Goal: Information Seeking & Learning: Stay updated

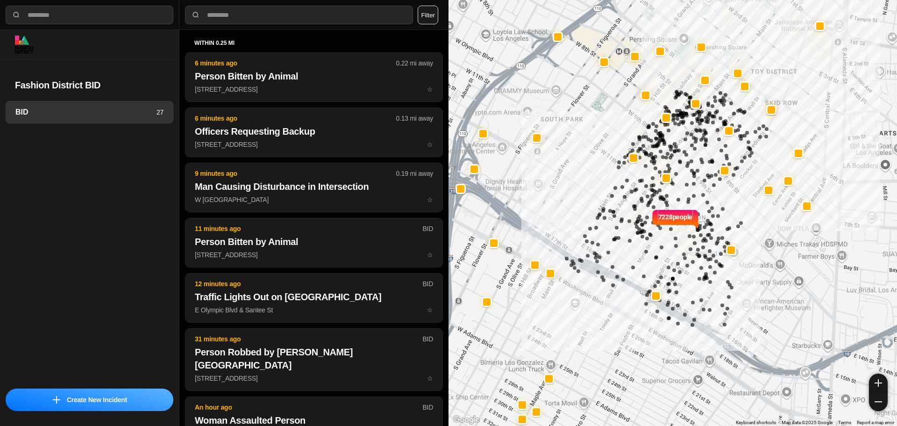
select select "*"
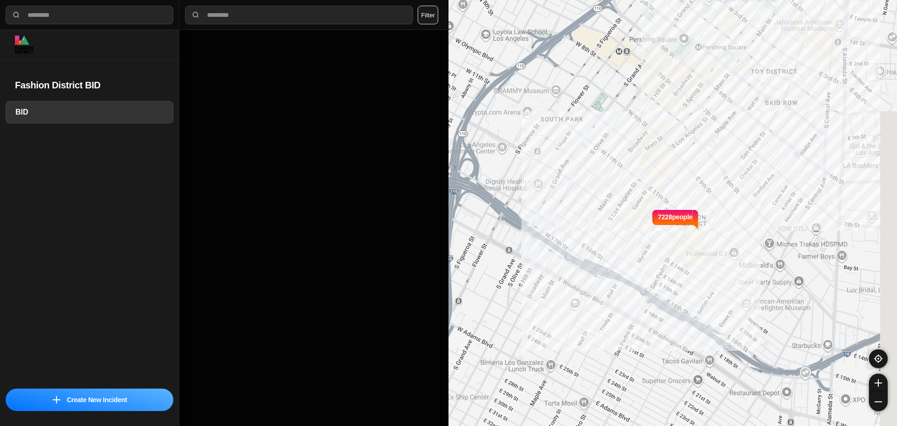
select select "*"
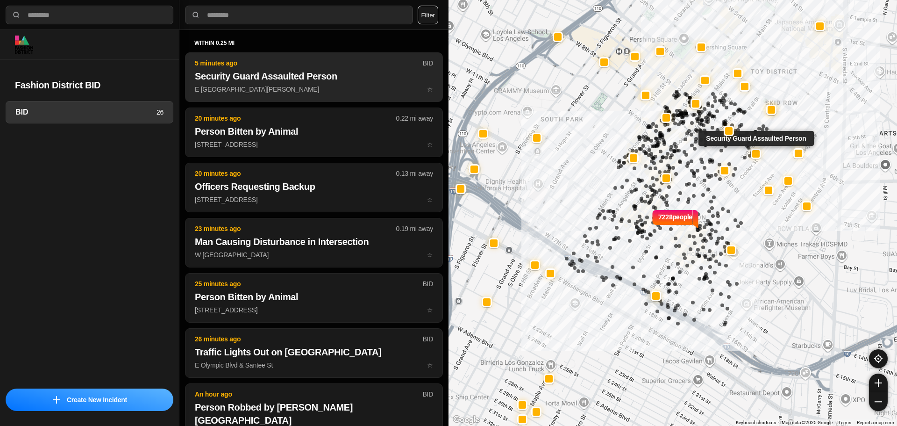
click at [275, 92] on p "E 7th St & S San Pedro St ☆" at bounding box center [314, 89] width 238 height 9
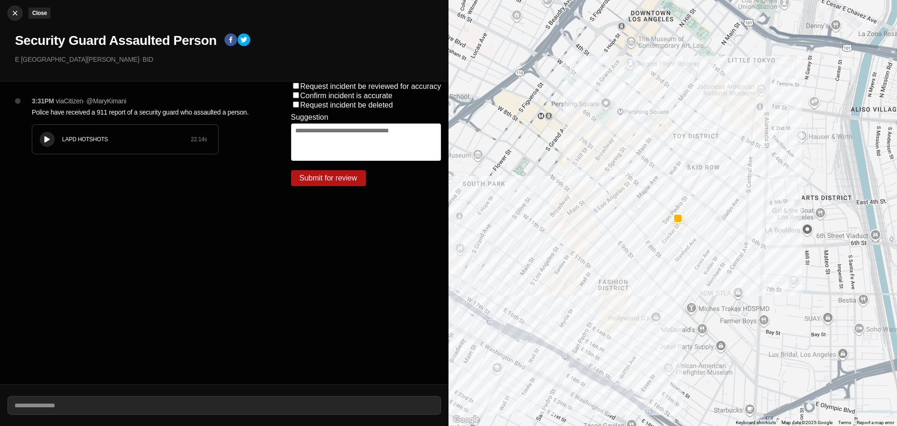
click at [16, 12] on img at bounding box center [14, 12] width 9 height 9
select select "*"
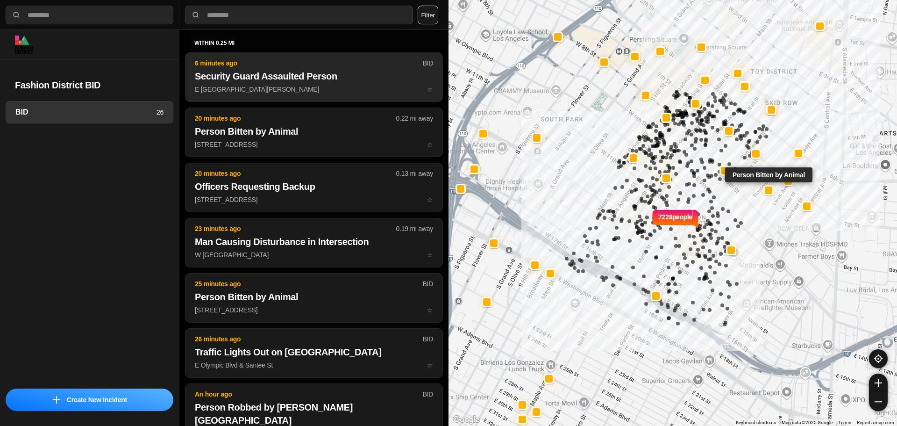
click at [239, 85] on p "E 7th St & S San Pedro St ☆" at bounding box center [314, 89] width 238 height 9
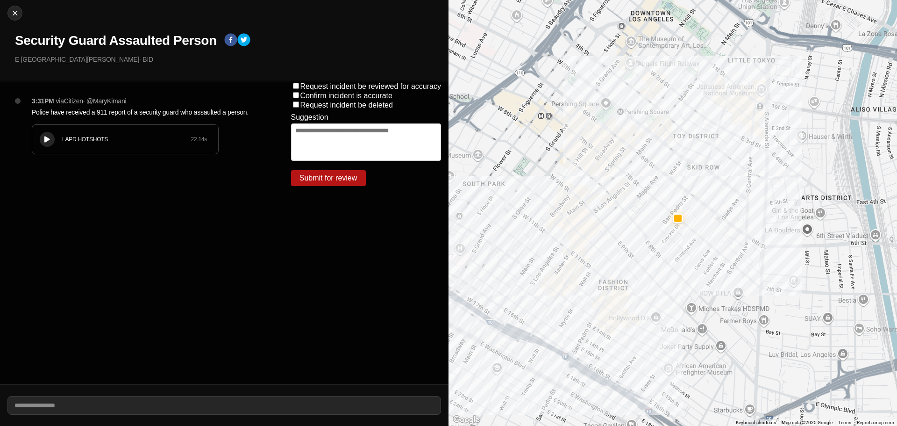
click at [65, 143] on div "LAPD HOTSHOTS" at bounding box center [126, 139] width 129 height 7
click at [50, 137] on icon at bounding box center [47, 139] width 6 height 6
click at [58, 138] on div "LAPD HOTSHOTS 22.14 s" at bounding box center [125, 139] width 186 height 29
click at [33, 122] on div "3:31PM via Citizen · @ MaryKimani Police have received a 911 report of a securi…" at bounding box center [146, 134] width 244 height 77
click at [35, 129] on div "LAPD HOTSHOTS 22.14 s" at bounding box center [125, 139] width 186 height 29
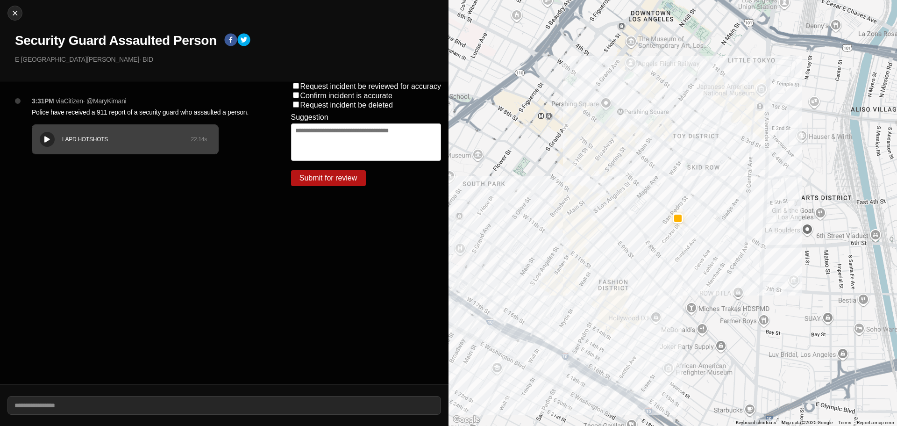
click at [36, 129] on div "LAPD HOTSHOTS 22.14 s" at bounding box center [125, 139] width 186 height 29
click at [17, 13] on img at bounding box center [14, 12] width 9 height 9
select select "*"
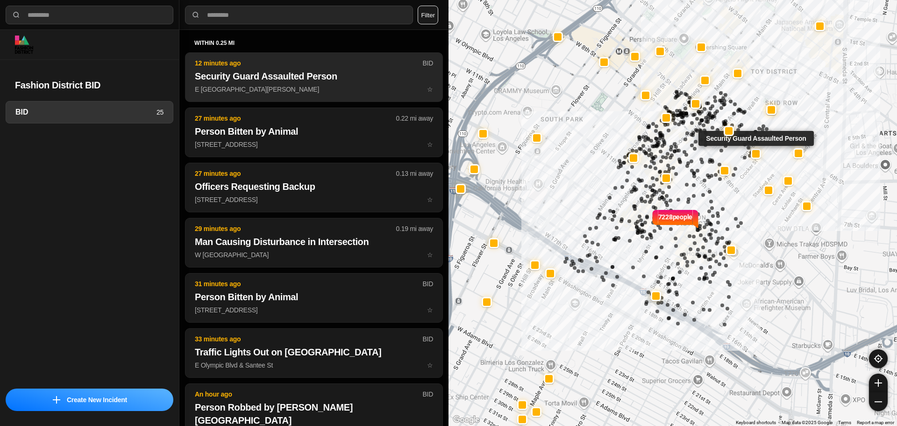
click at [305, 93] on p "E 7th St & S San Pedro St ☆" at bounding box center [314, 89] width 238 height 9
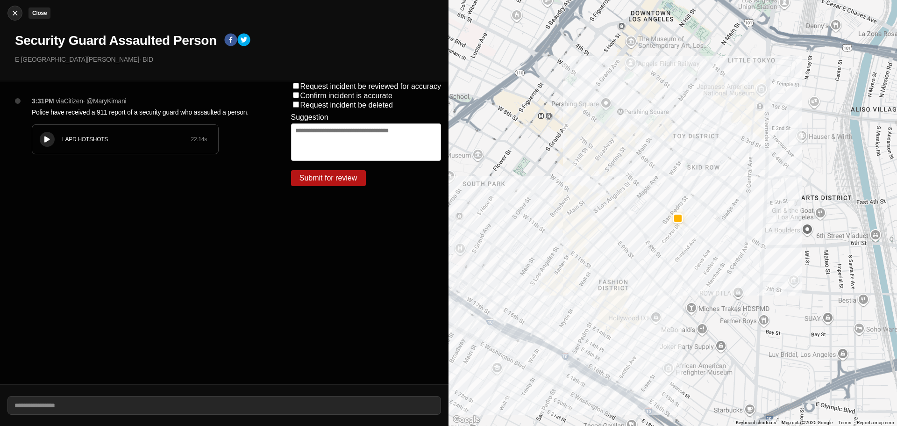
click at [9, 10] on div at bounding box center [15, 12] width 14 height 9
select select "*"
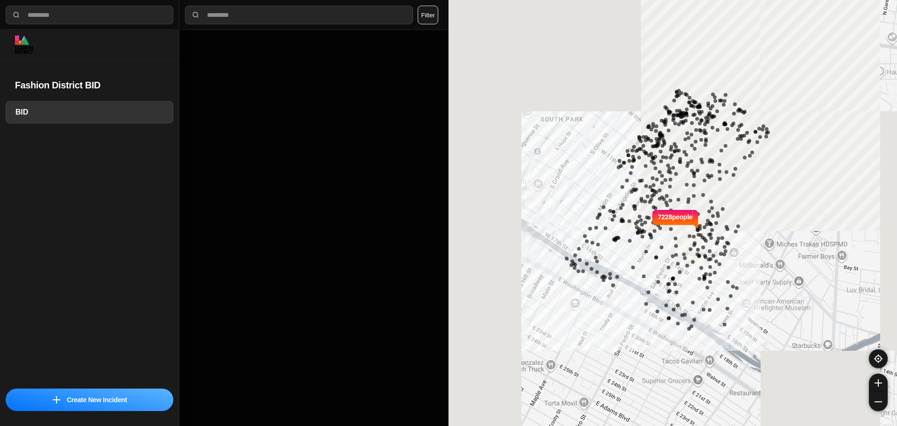
select select "*"
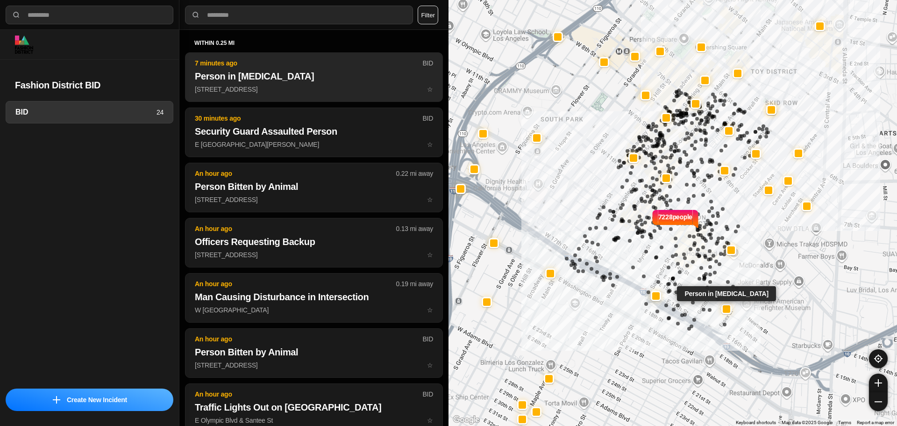
click at [320, 85] on p "1426 Paloma St ☆" at bounding box center [314, 89] width 238 height 9
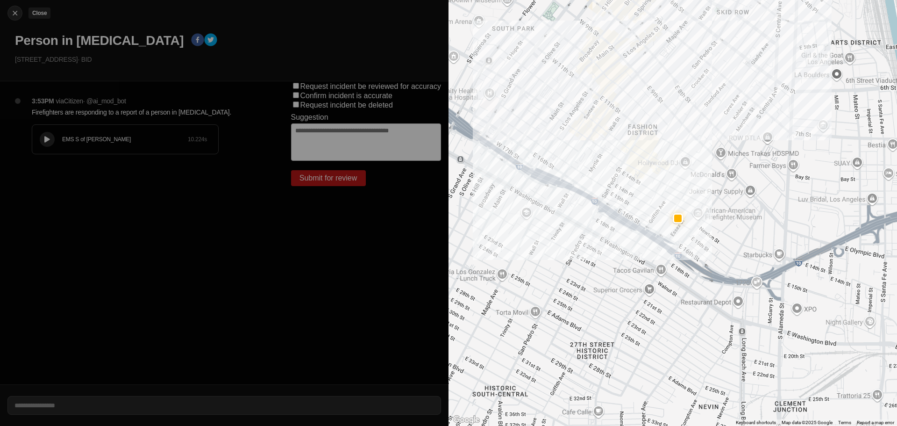
click at [21, 14] on div at bounding box center [15, 12] width 14 height 9
select select "*"
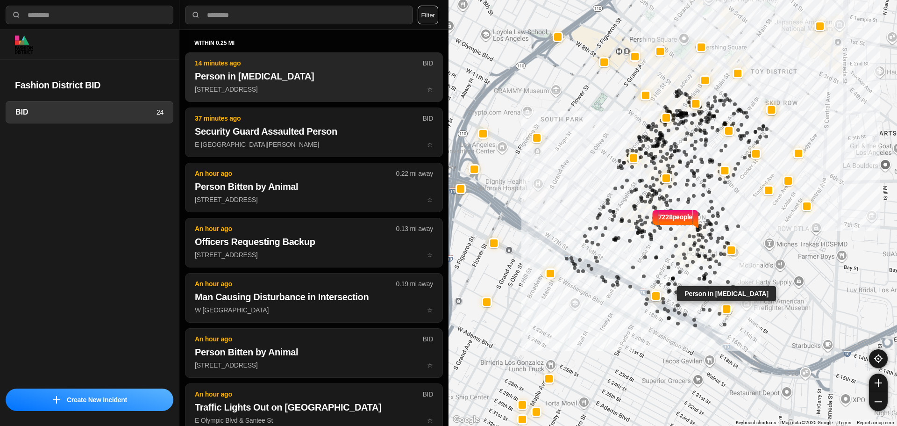
click at [275, 84] on button "14 minutes ago BID Person in Cardiac Arrest 1426 Paloma St ☆" at bounding box center [314, 77] width 258 height 50
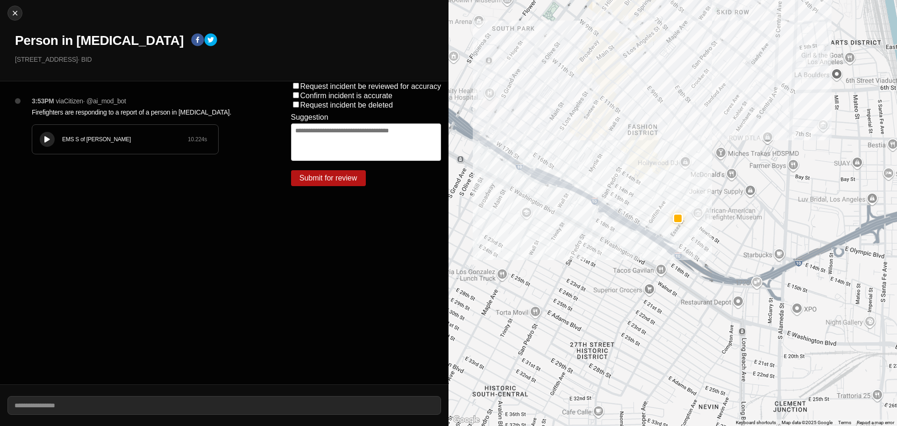
click at [22, 20] on div "Close Person in Cardiac Arrest 1426 Paloma St · BID" at bounding box center [224, 40] width 449 height 81
click at [17, 16] on img at bounding box center [14, 12] width 9 height 9
select select "*"
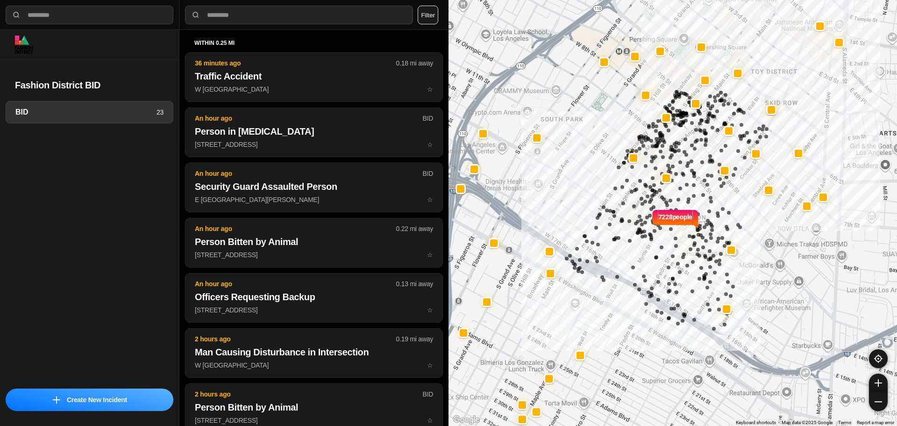
select select "*"
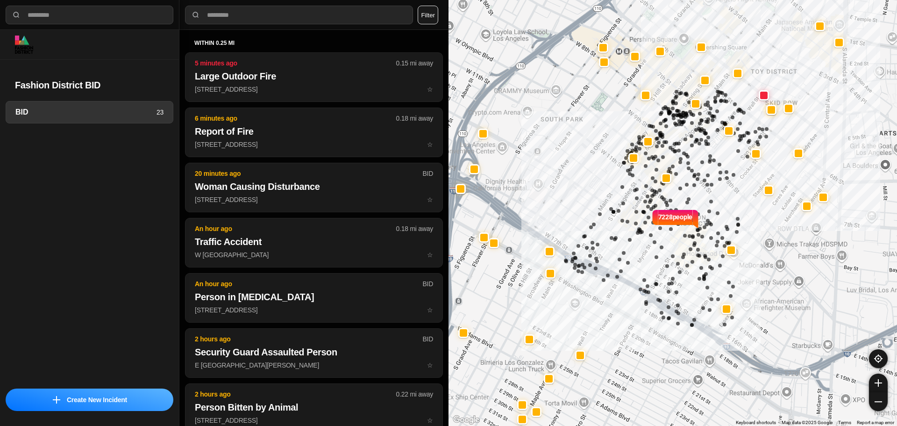
select select "*"
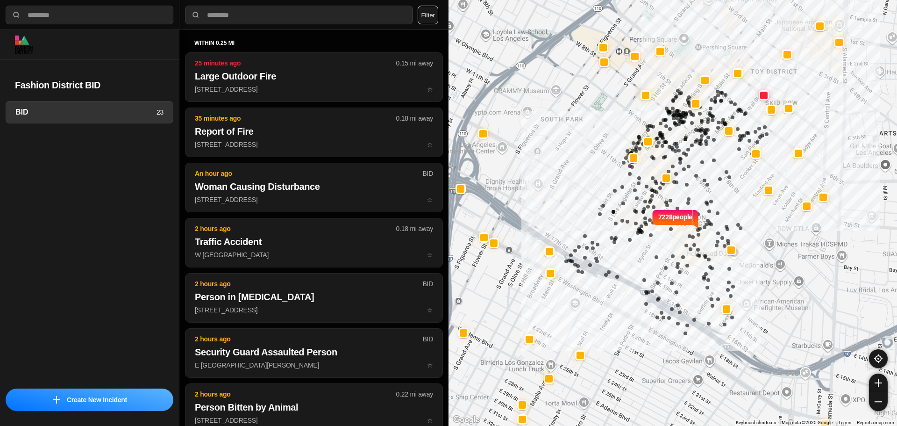
select select "*"
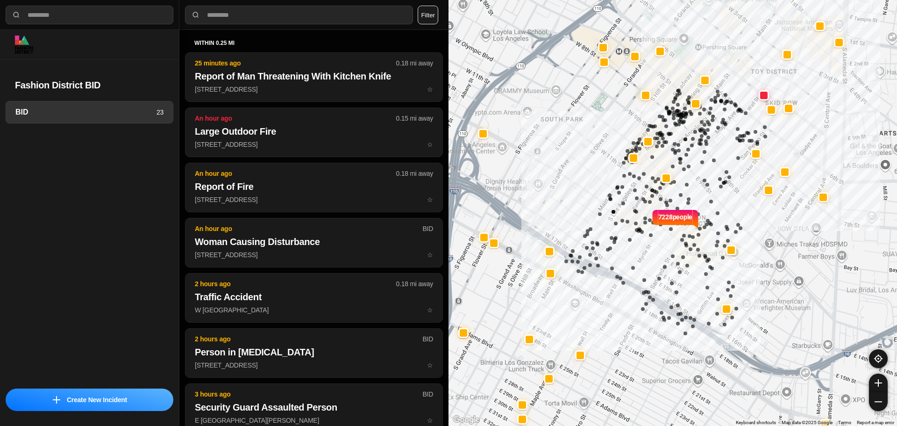
select select "*"
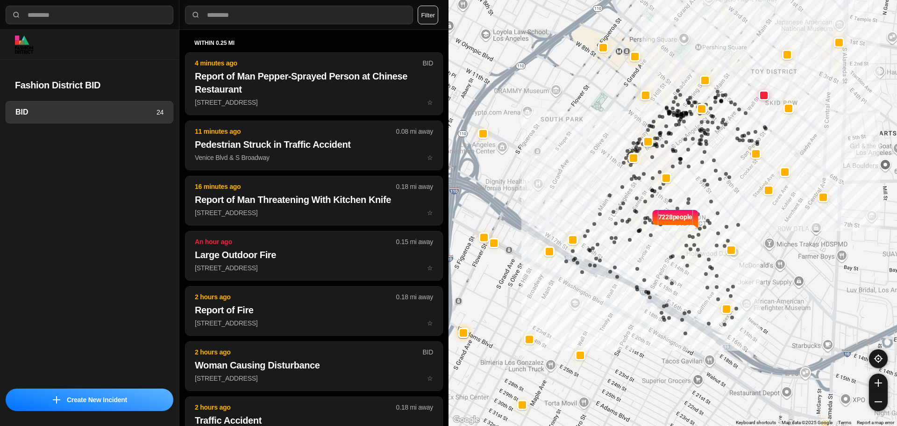
select select "*"
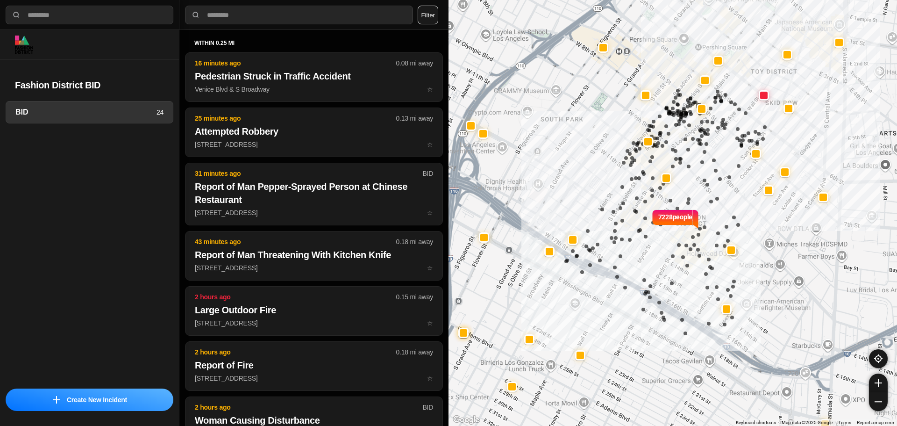
select select "*"
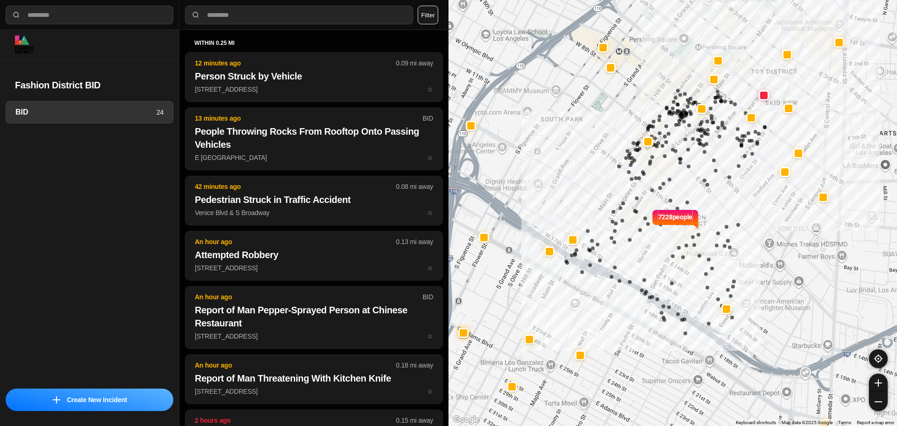
select select "*"
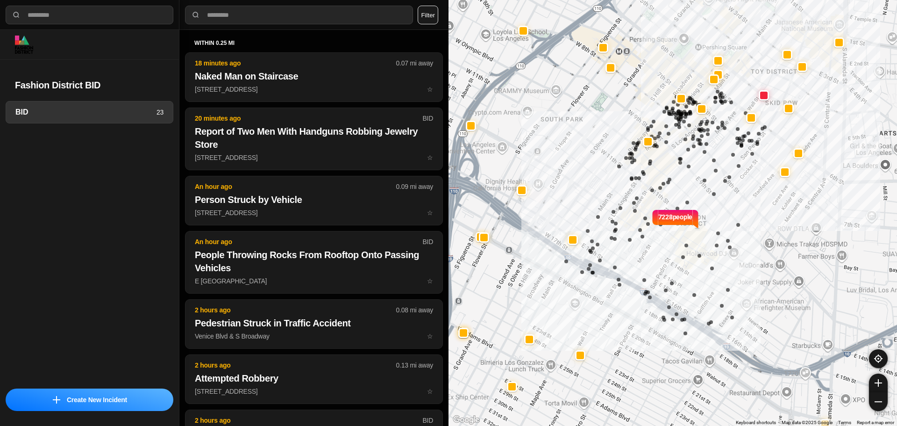
select select "*"
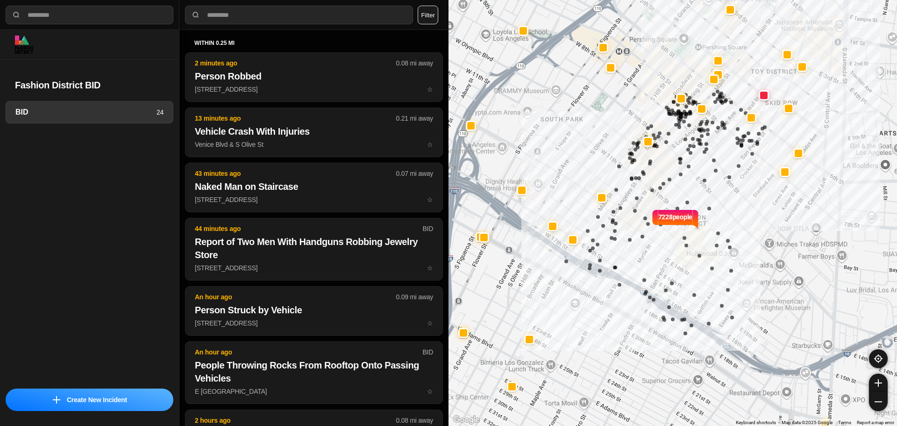
select select "*"
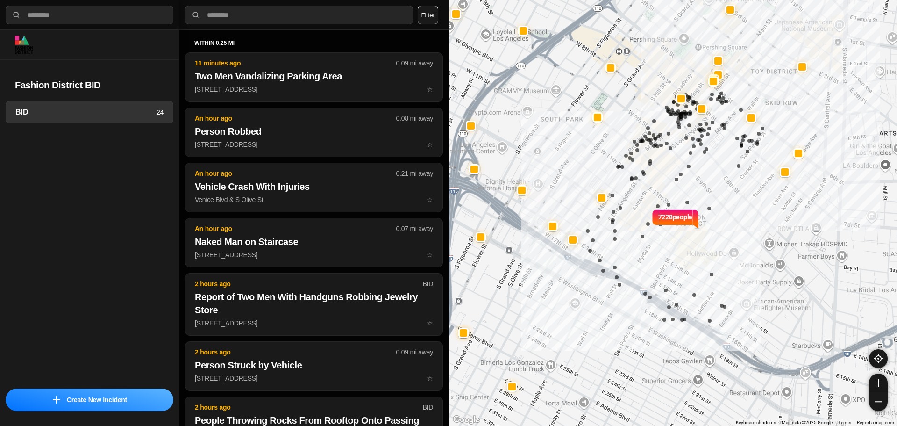
select select "*"
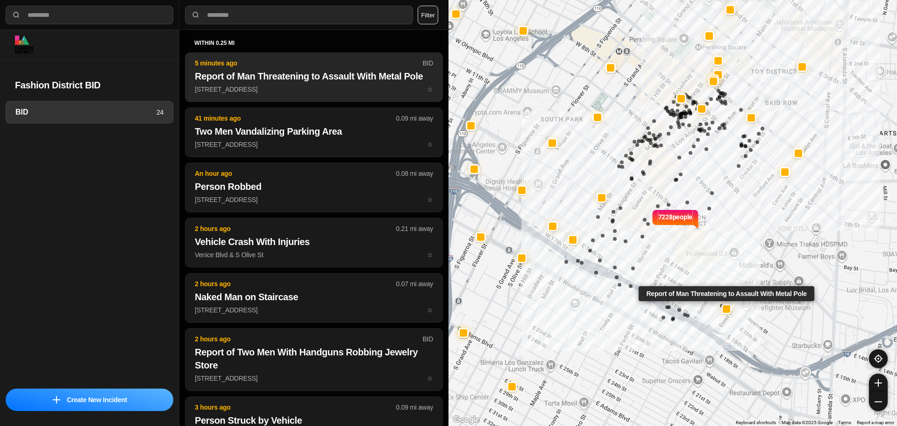
click at [346, 69] on button "5 minutes ago BID Report of Man Threatening to Assault With Metal Pole 1426 Pal…" at bounding box center [314, 77] width 258 height 50
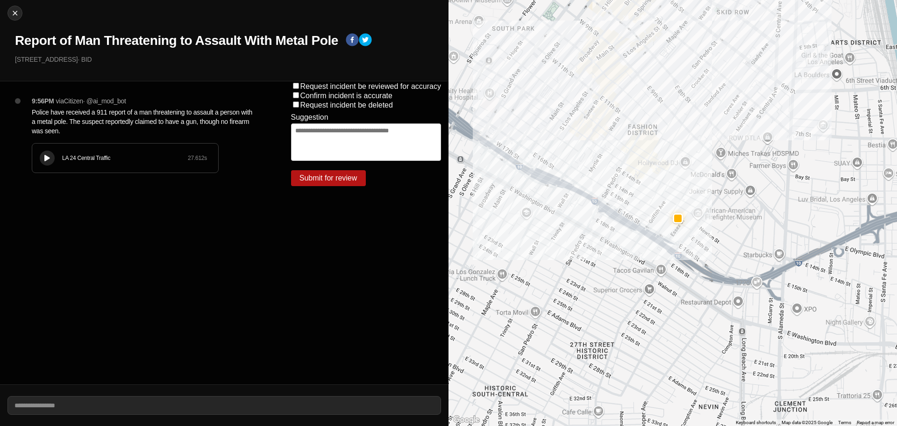
click at [56, 160] on div "LA 24 Central Traffic 27.612 s" at bounding box center [125, 157] width 186 height 29
click at [6, 14] on div "Close Report of Man Threatening to Assault With Metal Pole 1426 Paloma St · BID" at bounding box center [224, 40] width 449 height 81
click at [10, 12] on img at bounding box center [14, 12] width 9 height 9
select select "*"
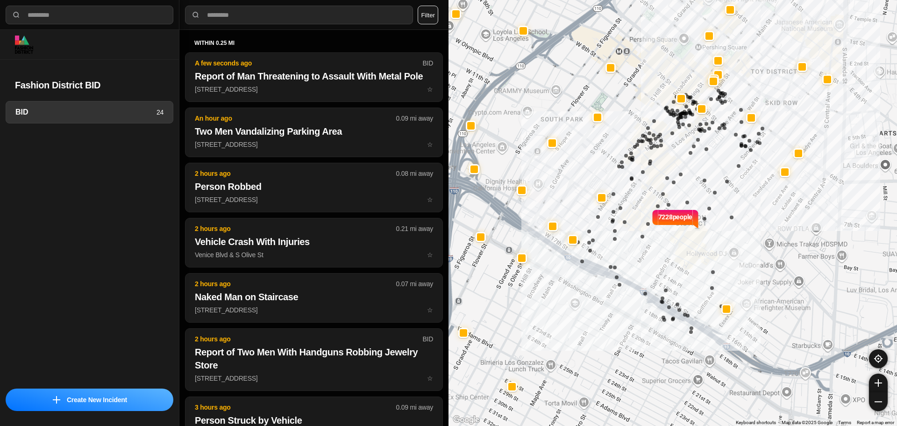
select select "*"
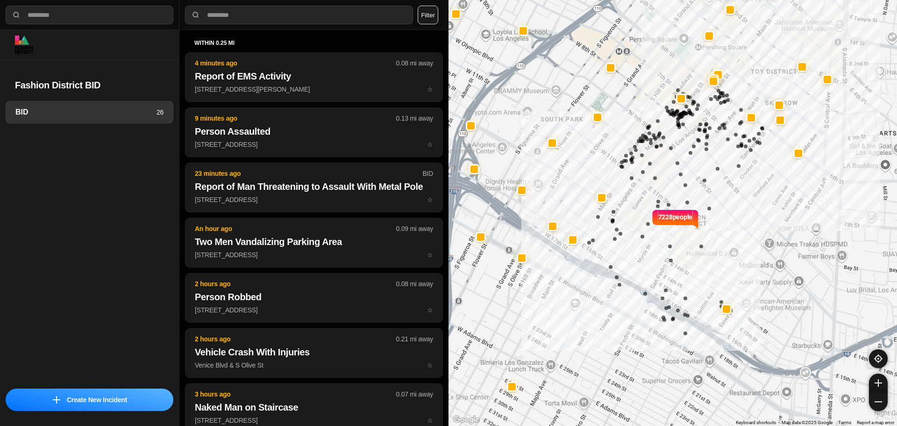
select select "*"
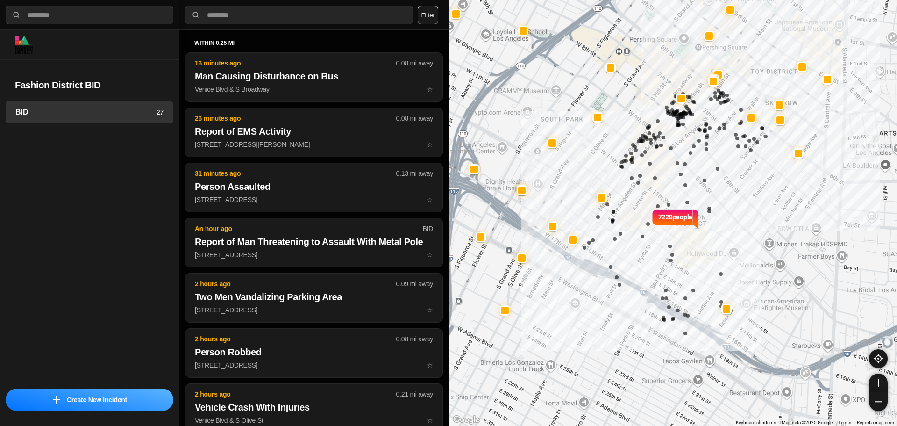
select select "*"
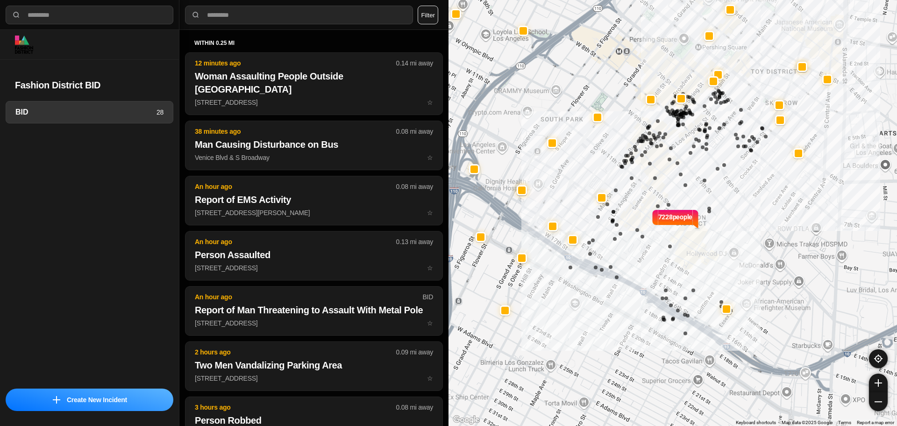
select select "*"
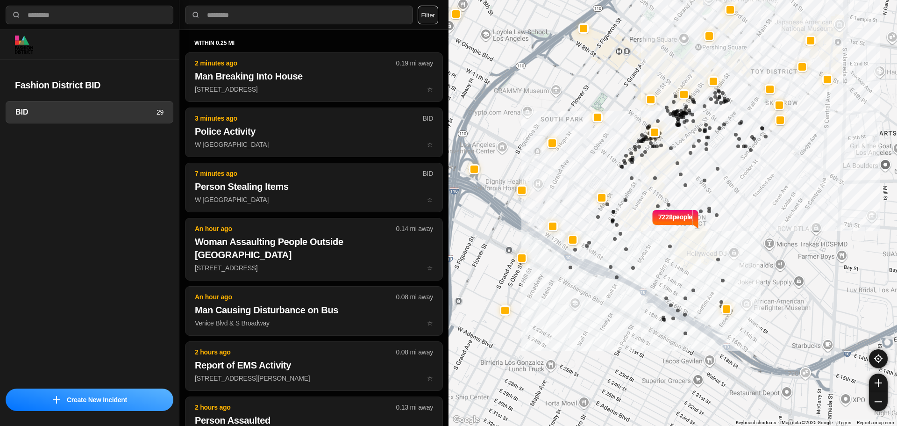
select select "*"
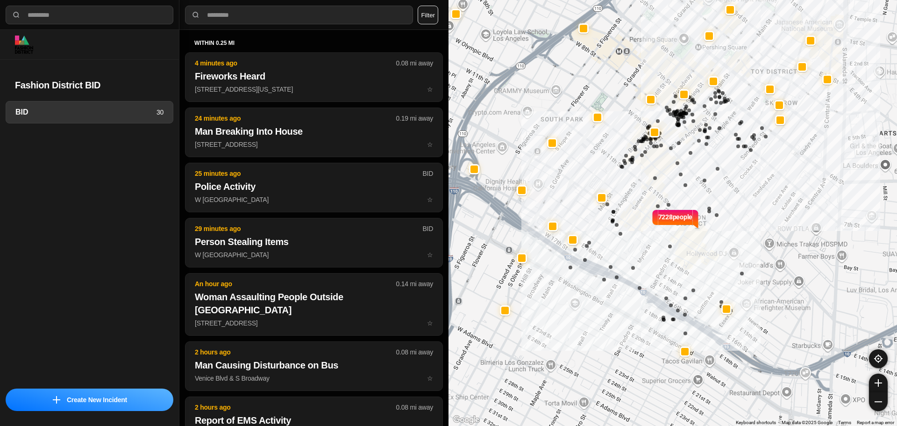
select select "*"
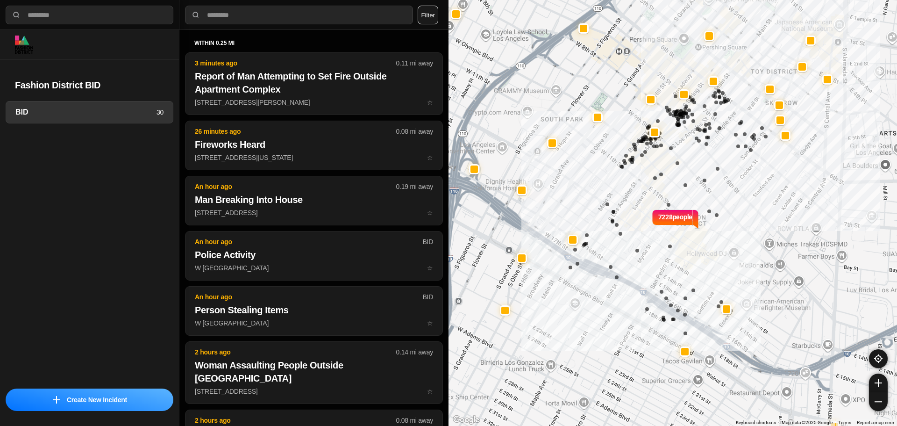
select select "*"
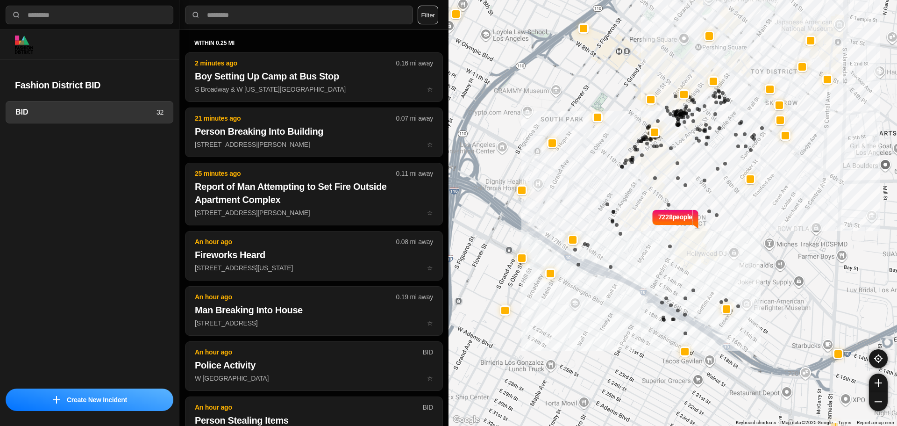
select select "*"
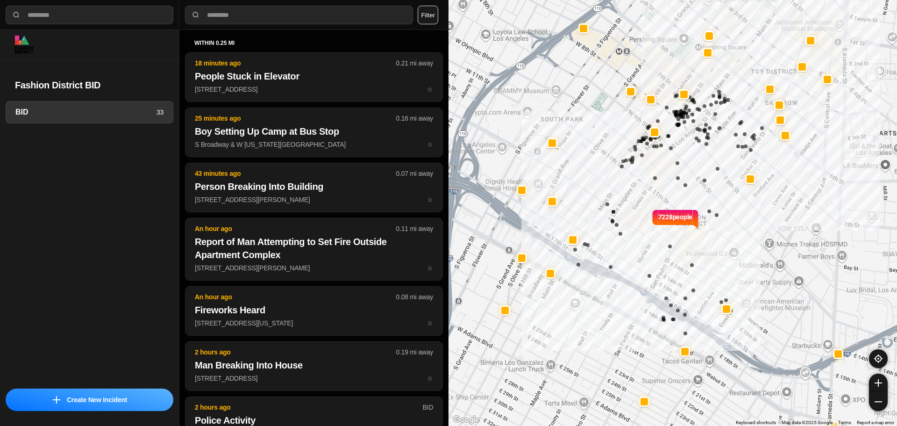
select select "*"
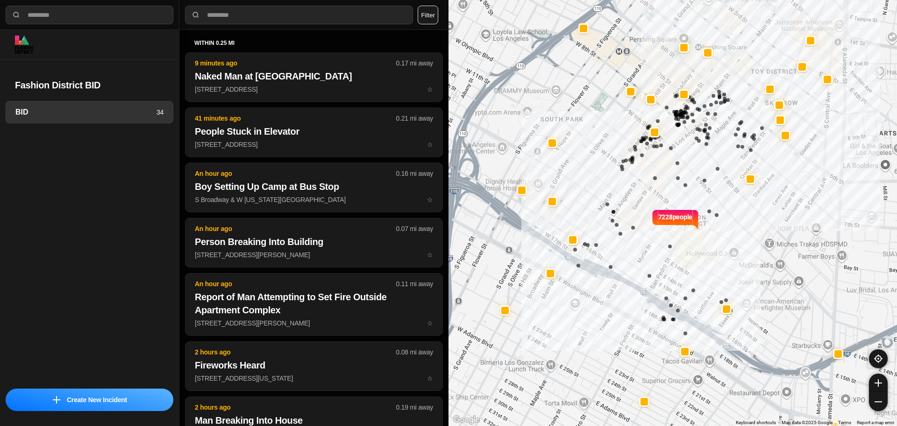
select select "*"
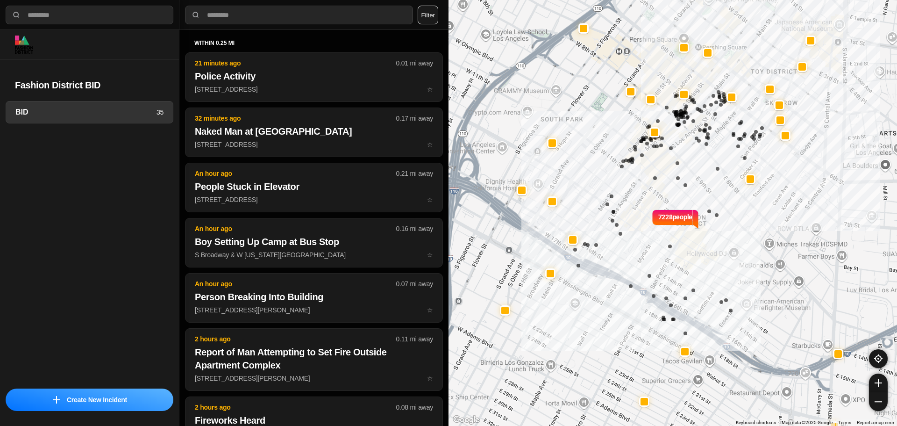
select select "*"
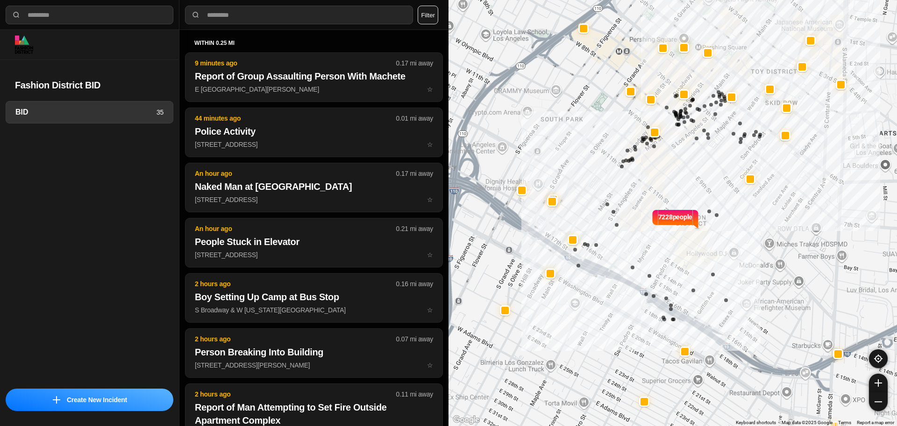
select select "*"
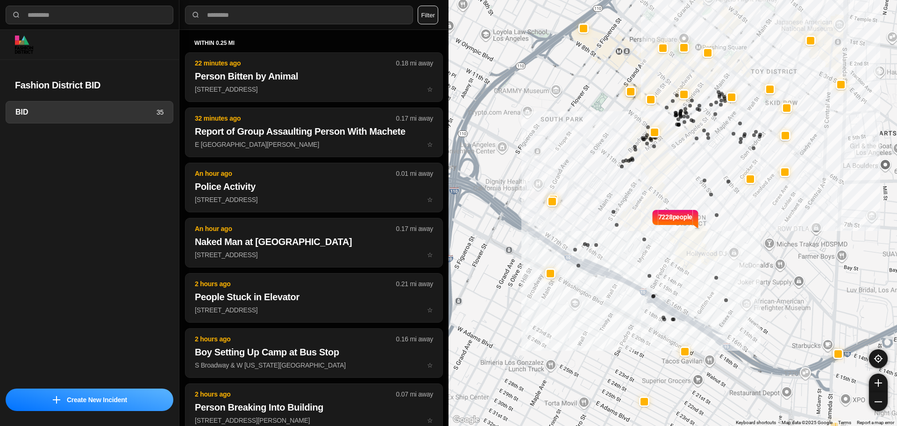
select select "*"
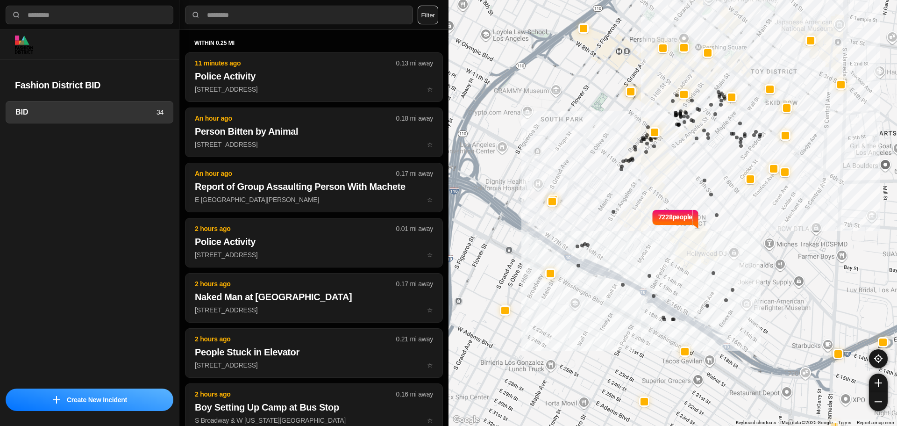
select select "*"
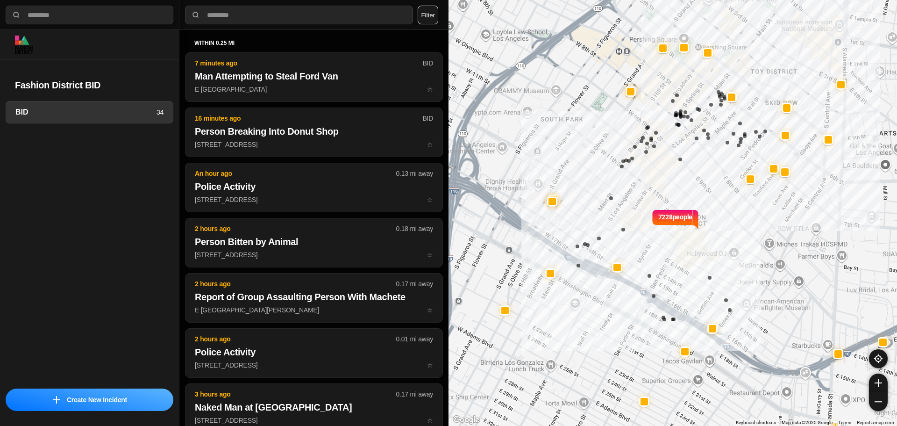
select select "*"
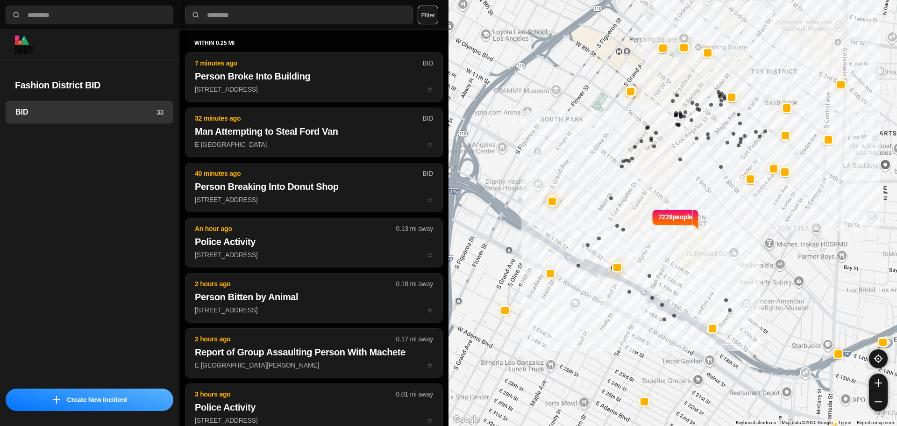
select select "*"
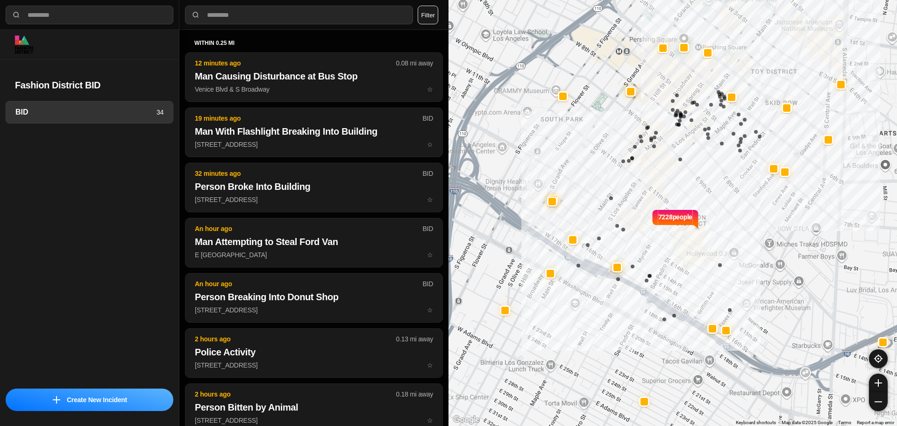
select select "*"
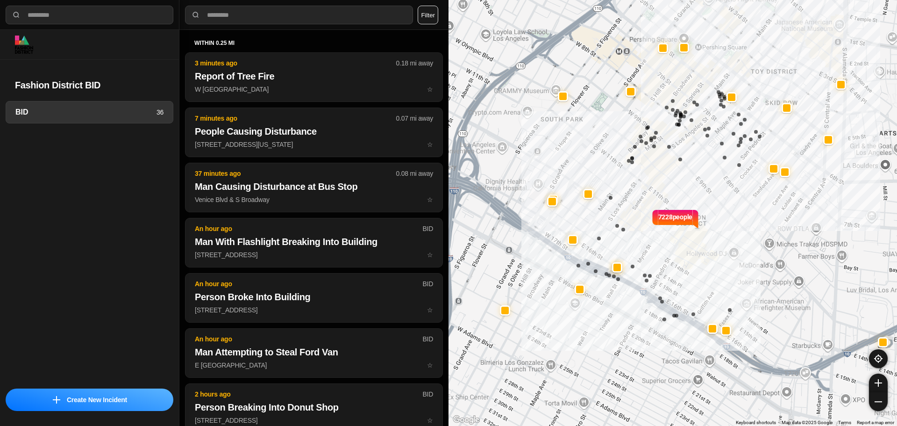
select select "*"
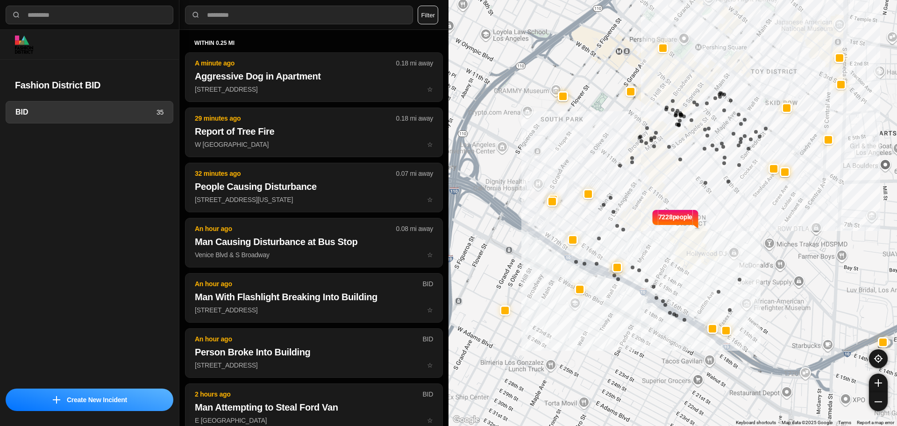
select select "*"
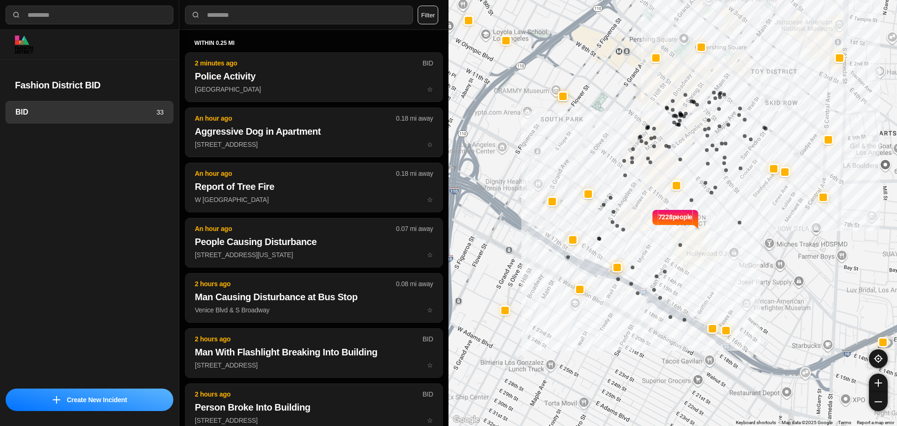
select select "*"
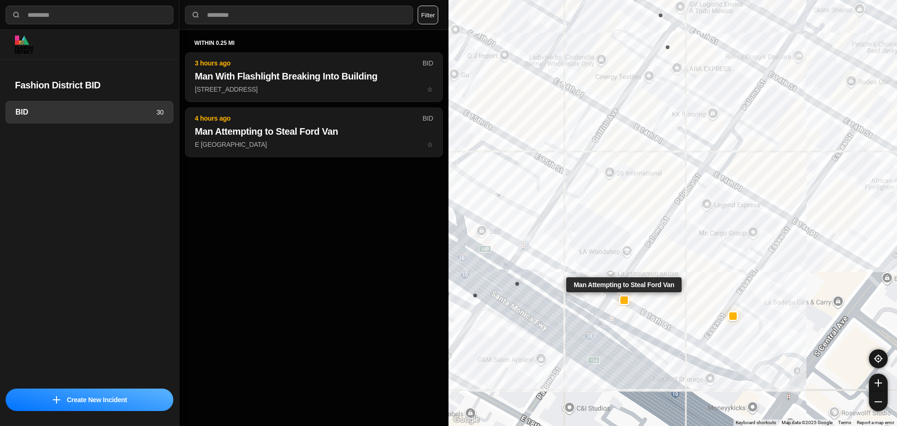
click at [625, 298] on div at bounding box center [624, 299] width 7 height 7
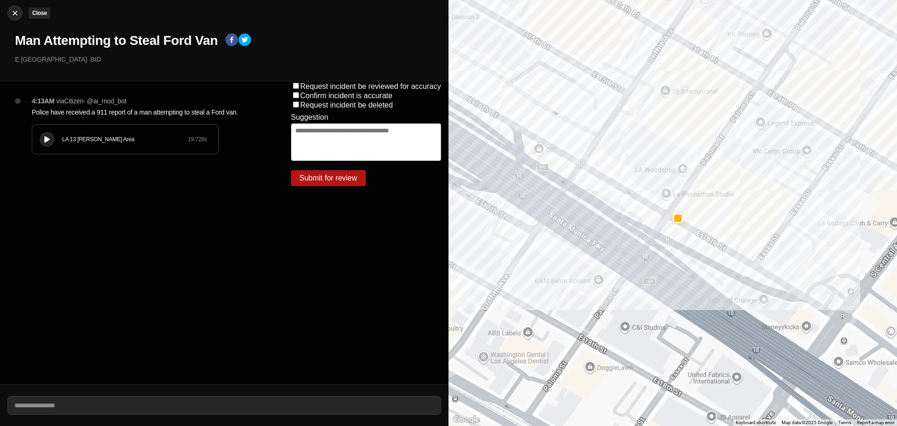
click at [10, 11] on div at bounding box center [15, 12] width 14 height 9
select select "*"
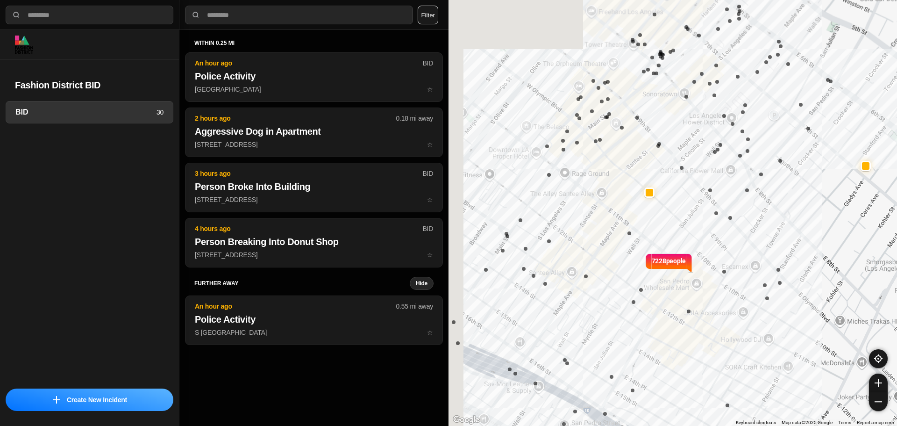
drag, startPoint x: 618, startPoint y: 202, endPoint x: 685, endPoint y: 215, distance: 68.5
click at [769, 229] on div "7228 people" at bounding box center [673, 213] width 449 height 426
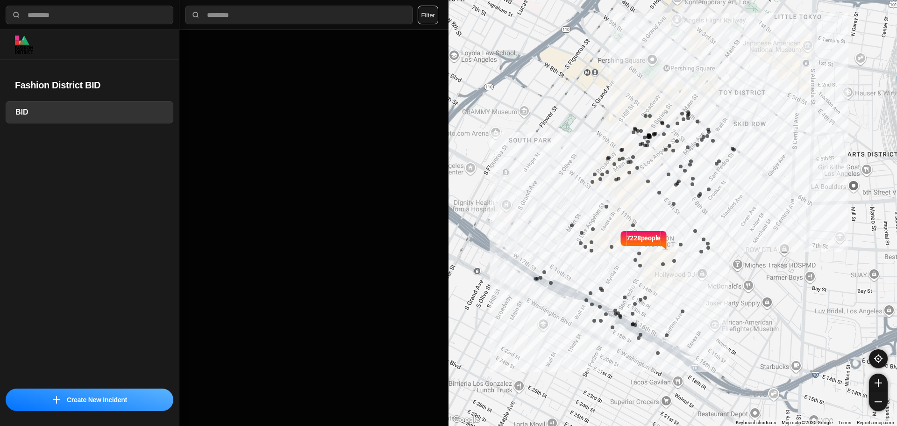
select select "*"
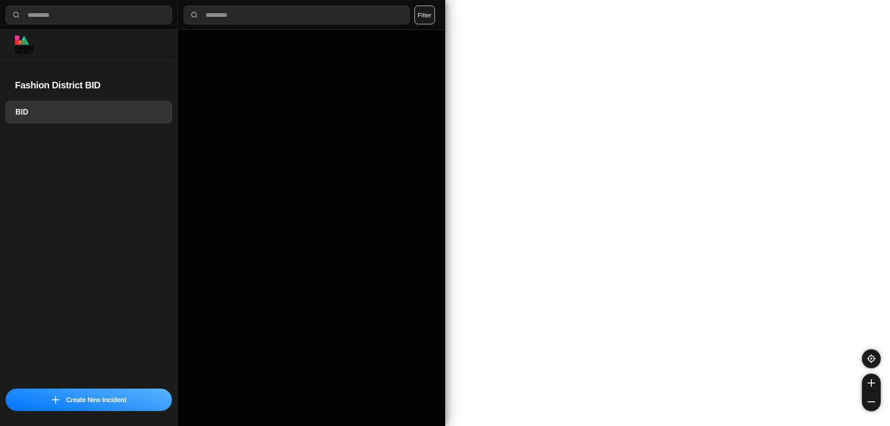
select select "*"
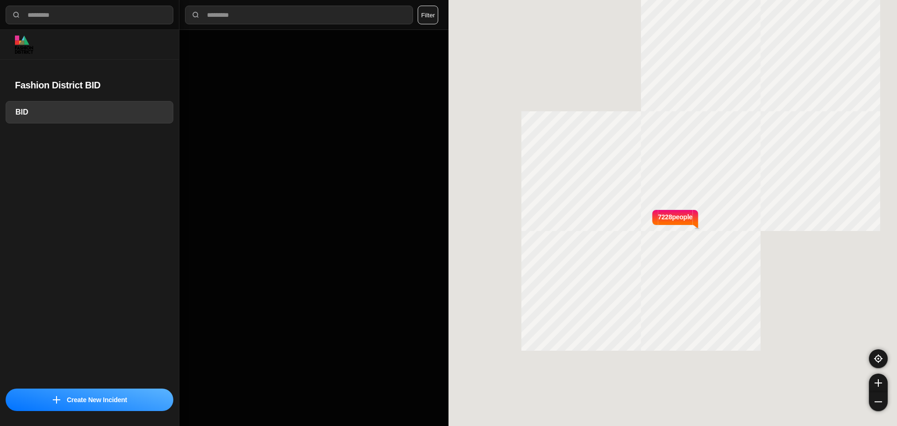
select select "*"
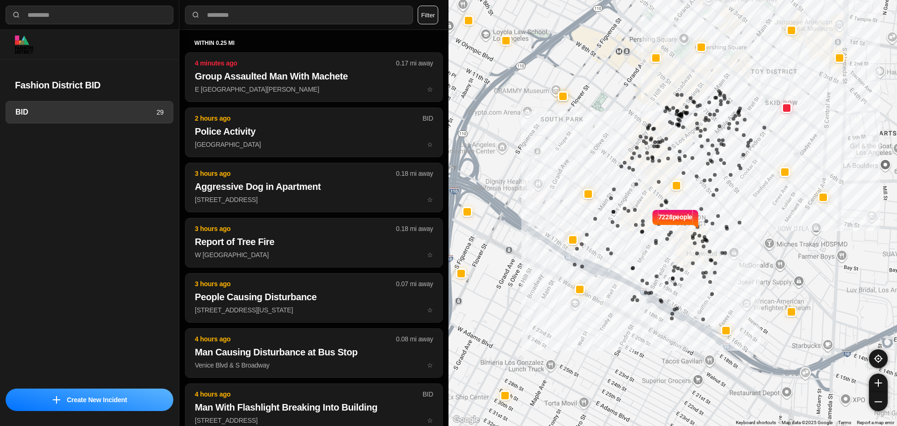
select select "*"
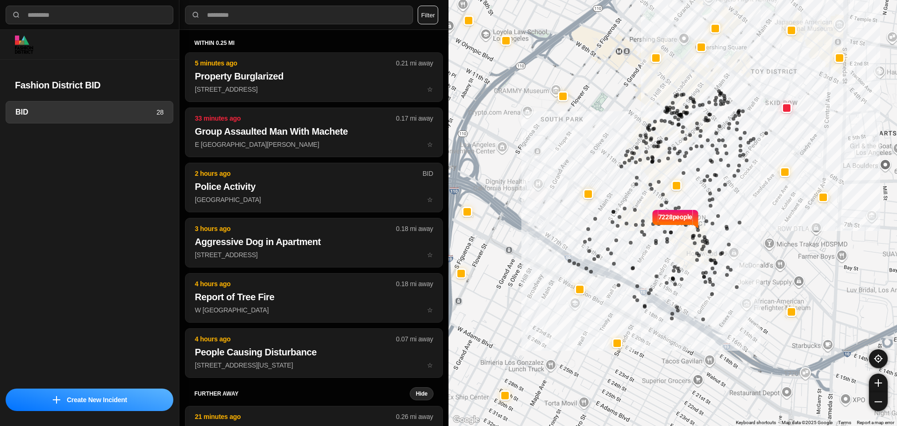
select select "*"
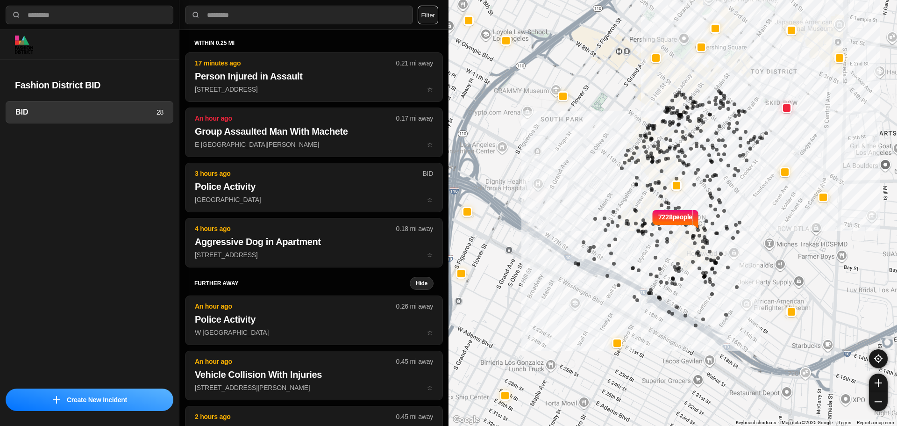
select select "*"
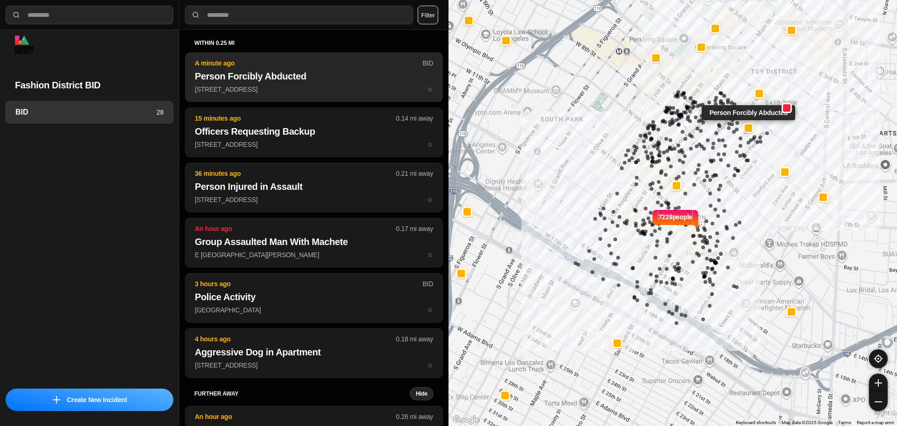
click at [291, 77] on h2 "Person Forcibly Abducted" at bounding box center [314, 76] width 238 height 13
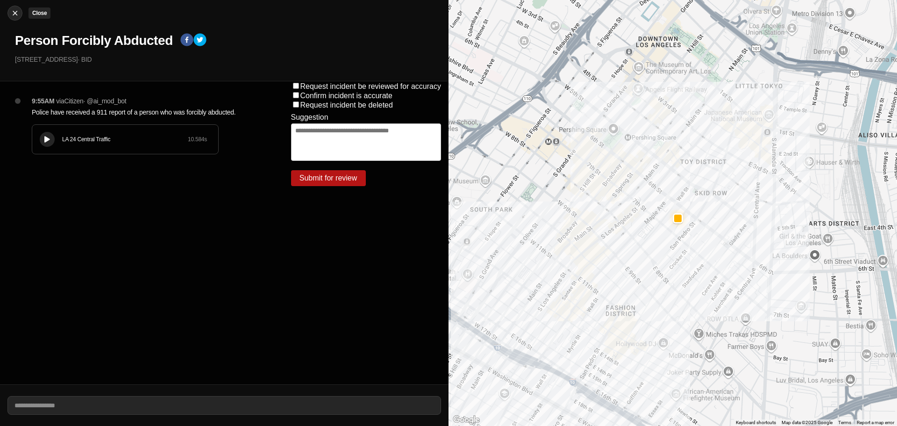
click at [14, 12] on img at bounding box center [14, 12] width 9 height 9
select select "*"
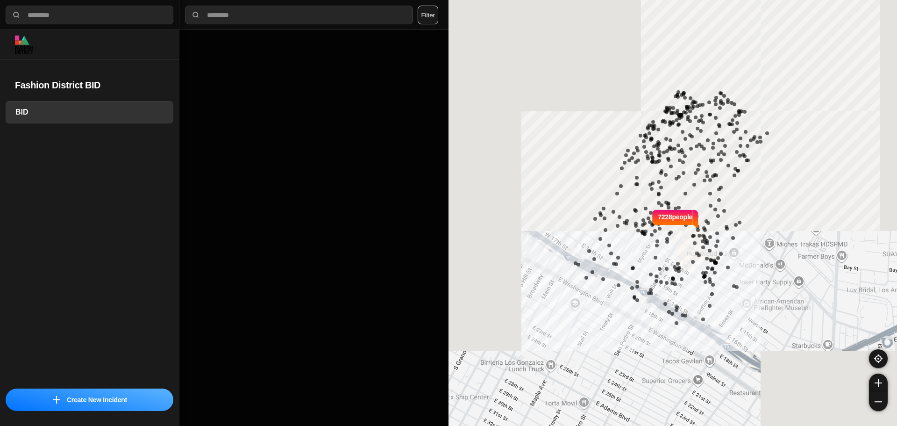
select select "*"
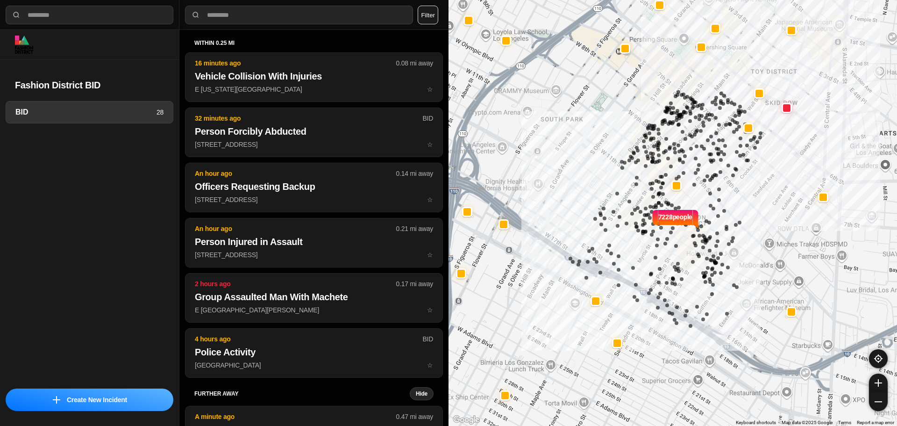
select select "*"
